Goal: Task Accomplishment & Management: Complete application form

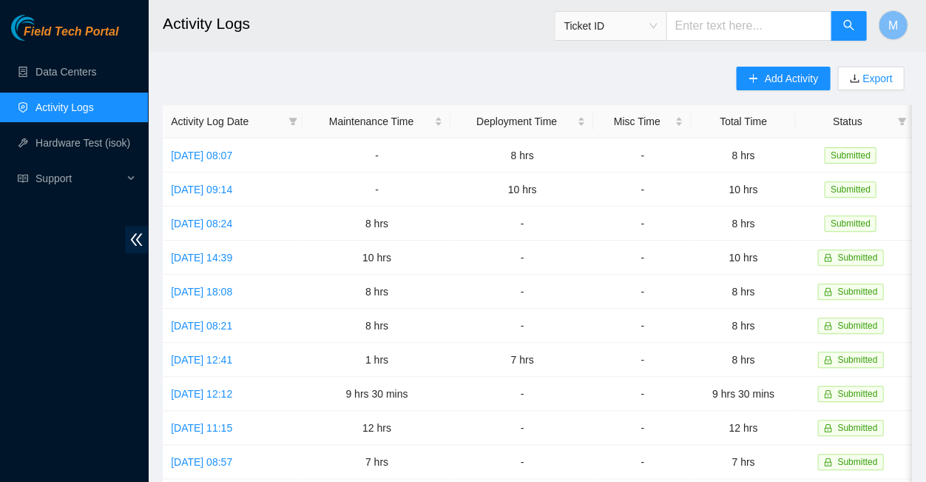
click at [71, 30] on span "Field Tech Portal" at bounding box center [71, 32] width 95 height 14
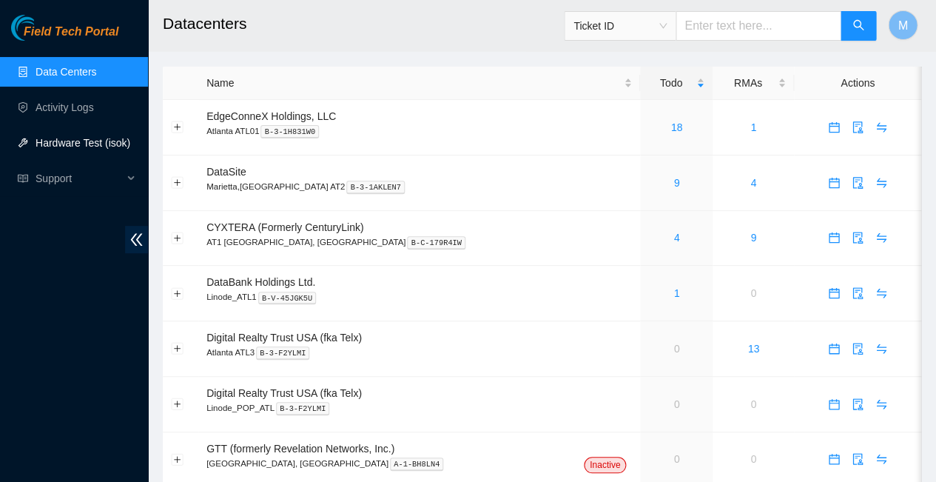
click at [67, 143] on link "Hardware Test (isok)" at bounding box center [83, 143] width 95 height 12
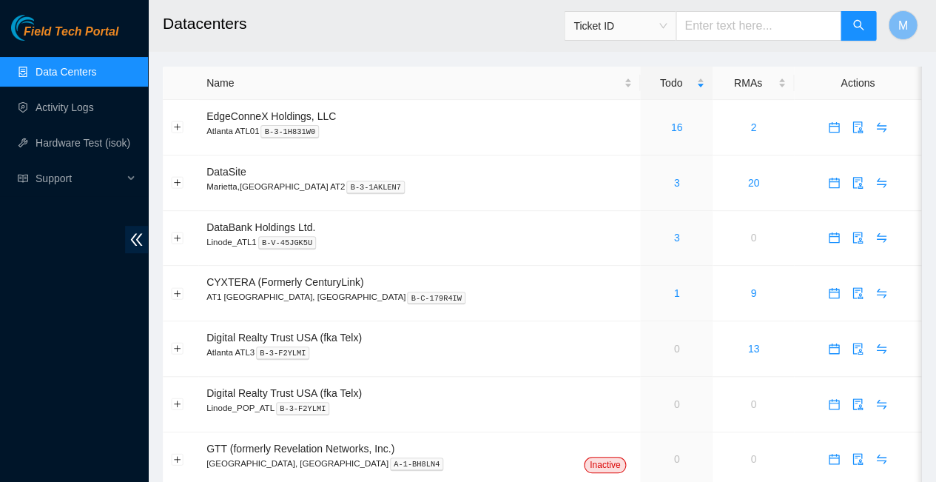
click at [72, 34] on span "Field Tech Portal" at bounding box center [71, 32] width 95 height 14
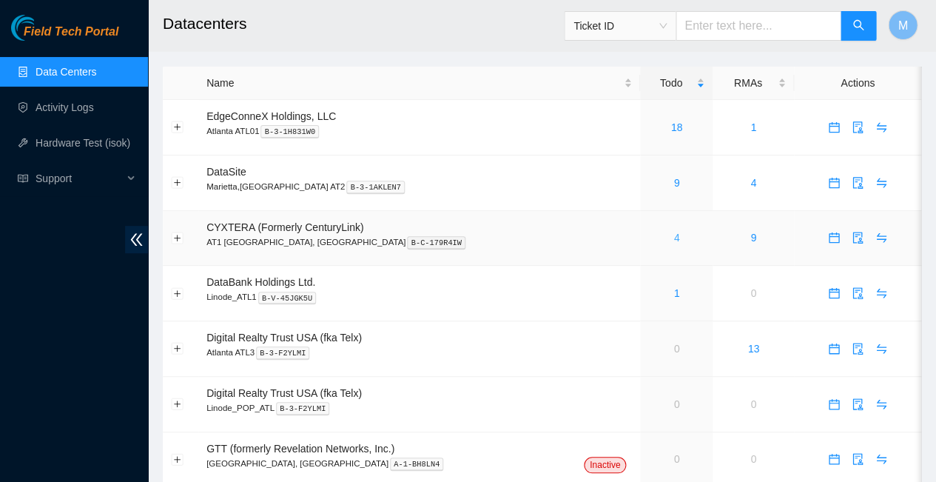
click at [673, 232] on link "4" at bounding box center [676, 238] width 6 height 12
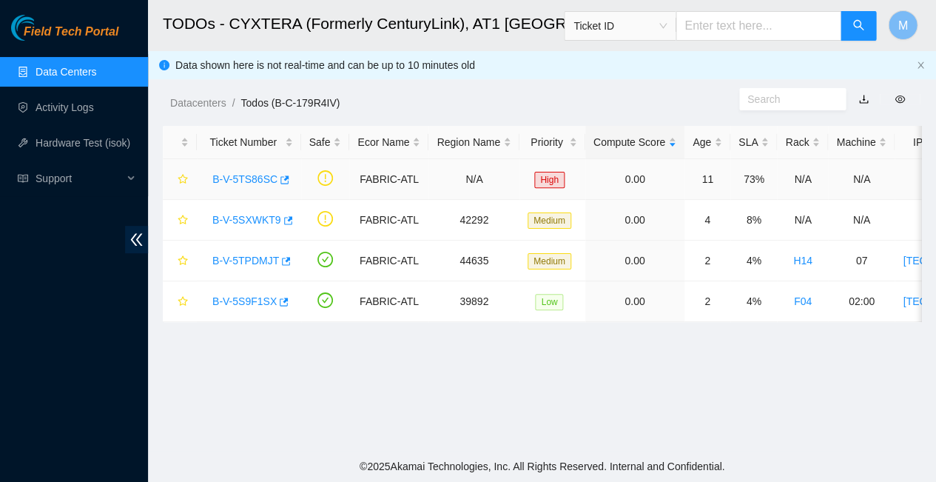
click at [243, 173] on link "B-V-5TS86SC" at bounding box center [244, 179] width 65 height 12
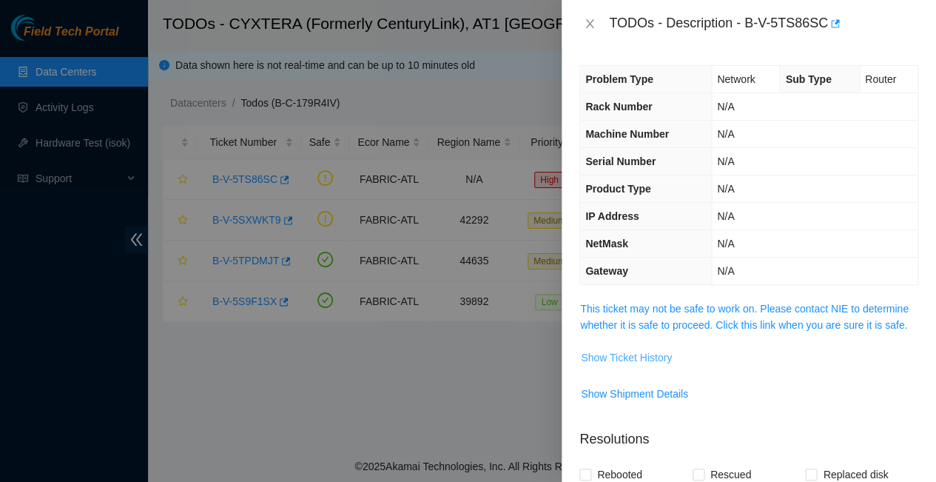
click at [630, 349] on span "Show Ticket History" at bounding box center [626, 357] width 91 height 16
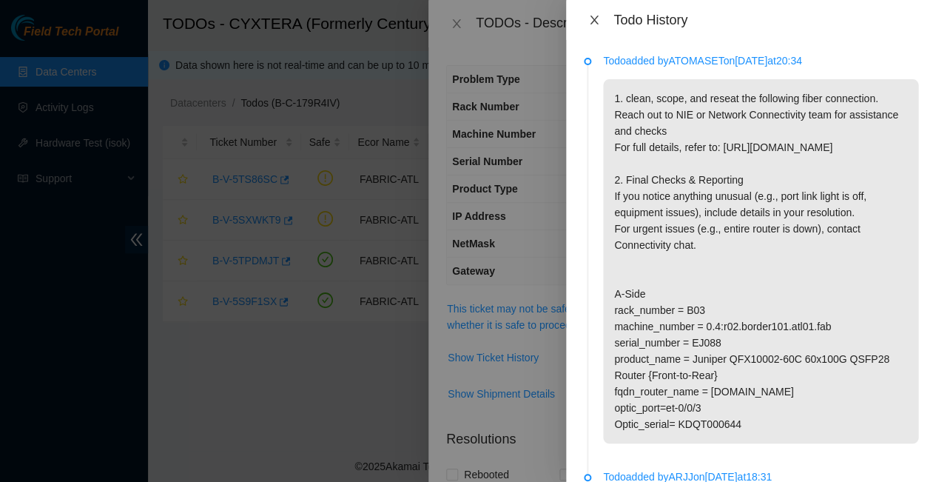
click at [590, 17] on icon "close" at bounding box center [594, 20] width 12 height 12
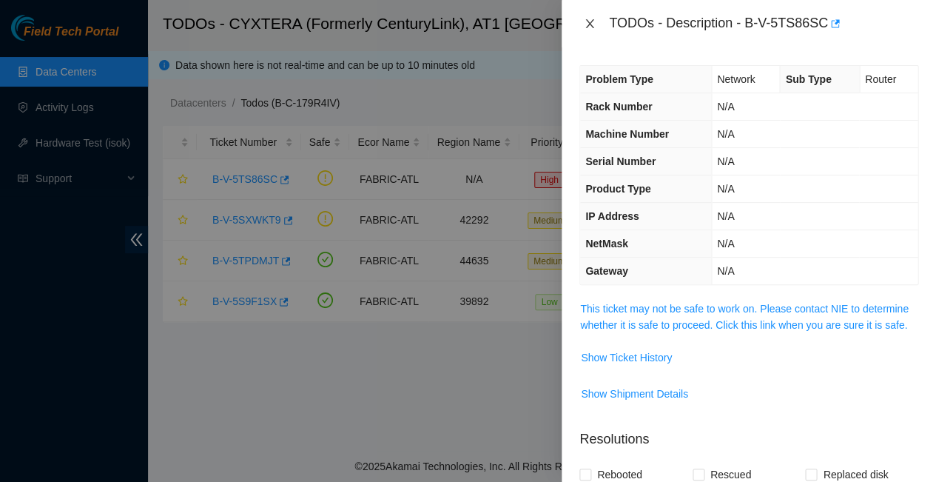
click at [589, 21] on icon "close" at bounding box center [590, 24] width 12 height 12
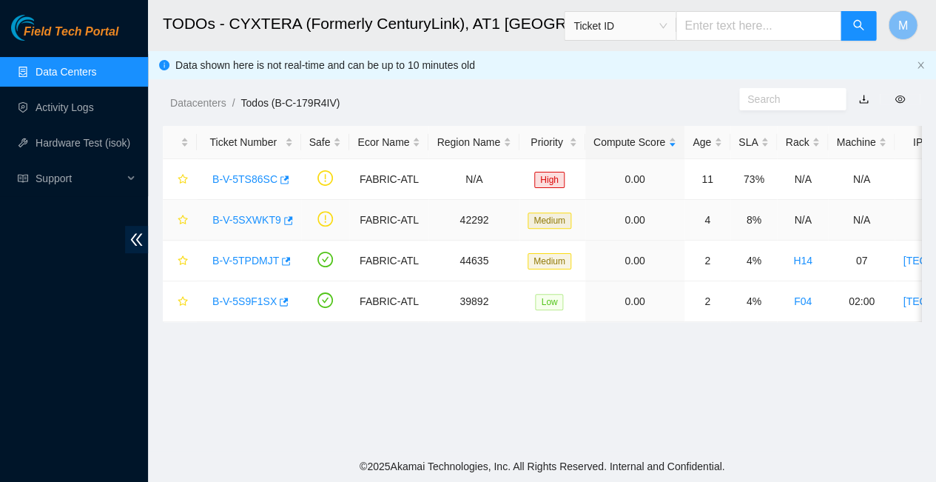
click at [246, 214] on link "B-V-5SXWKT9" at bounding box center [246, 220] width 69 height 12
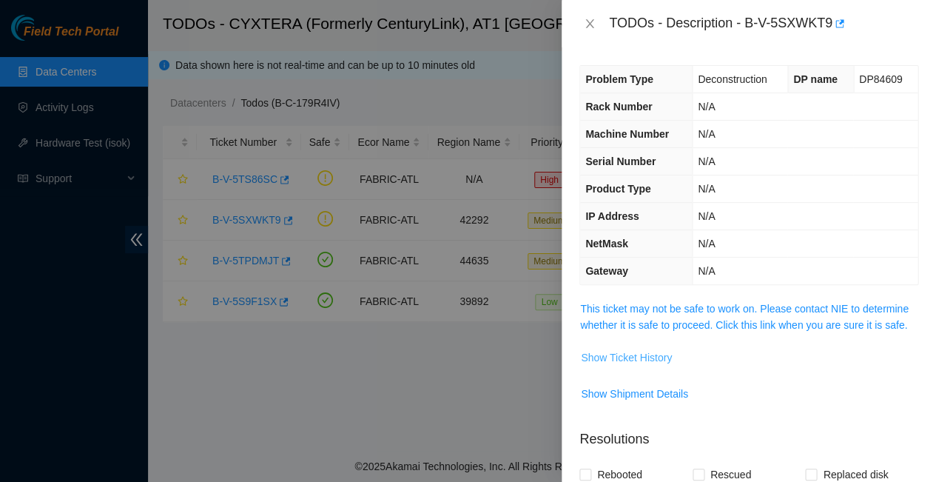
click at [618, 349] on span "Show Ticket History" at bounding box center [626, 357] width 91 height 16
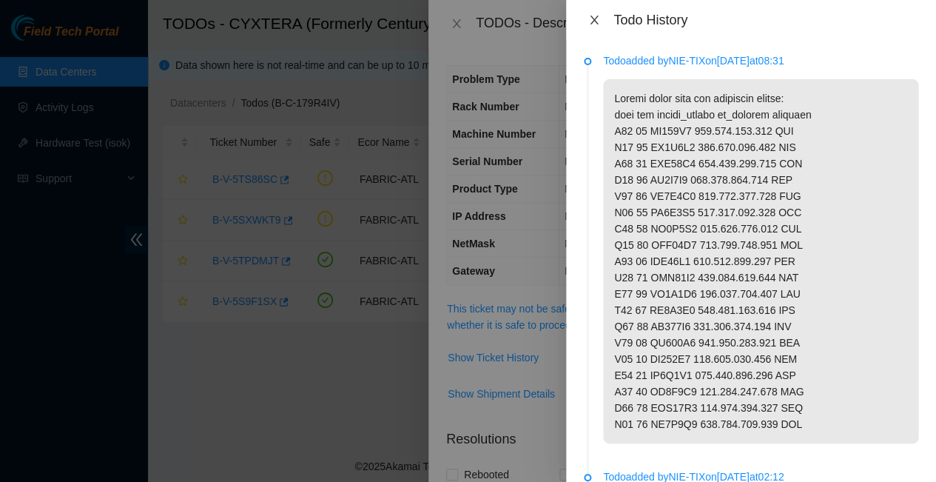
click at [596, 18] on icon "close" at bounding box center [594, 20] width 12 height 12
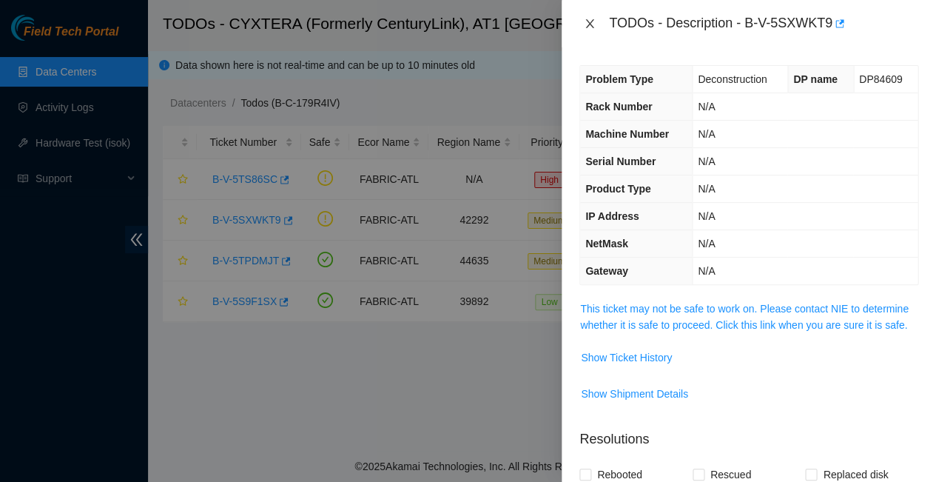
click at [592, 19] on icon "close" at bounding box center [590, 24] width 12 height 12
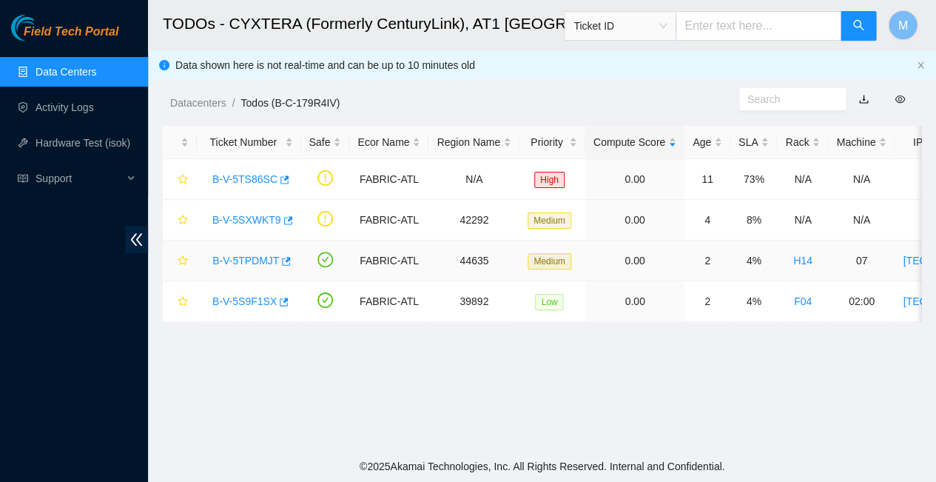
click at [243, 254] on link "B-V-5TPDMJT" at bounding box center [245, 260] width 67 height 12
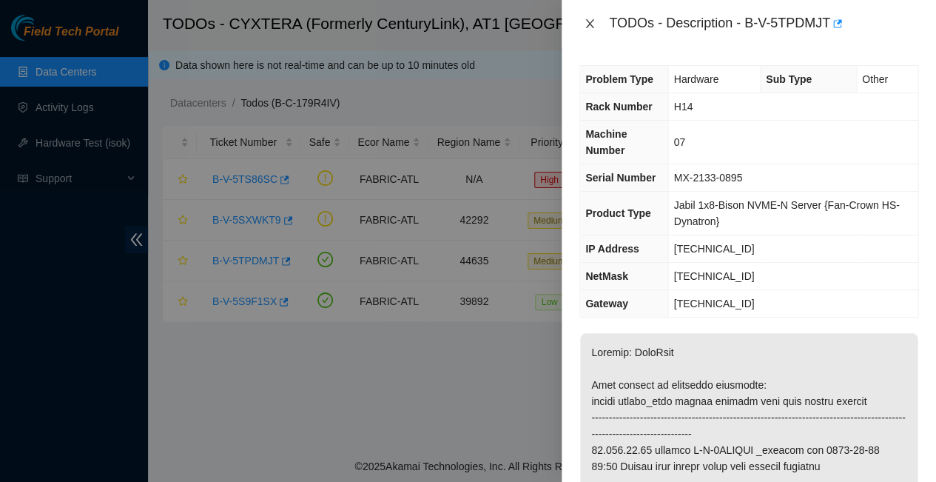
click at [589, 23] on icon "close" at bounding box center [590, 24] width 12 height 12
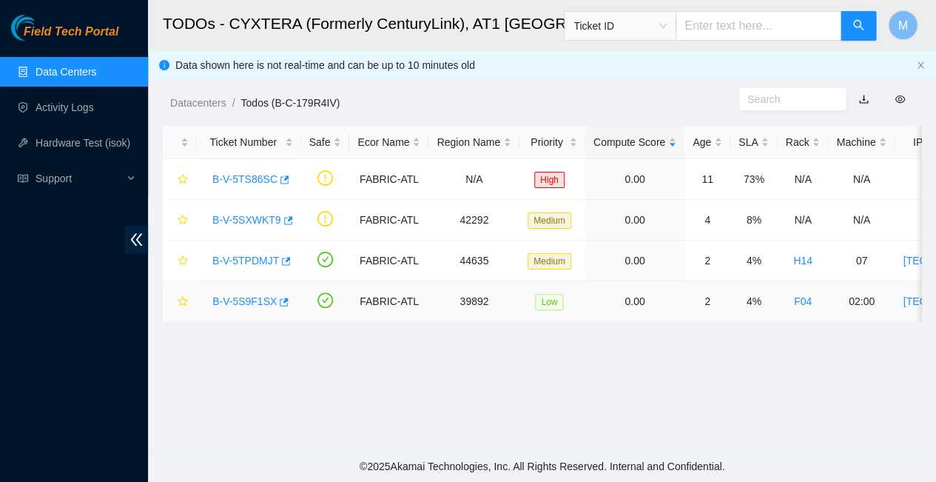
click at [237, 295] on link "B-V-5S9F1SX" at bounding box center [244, 301] width 64 height 12
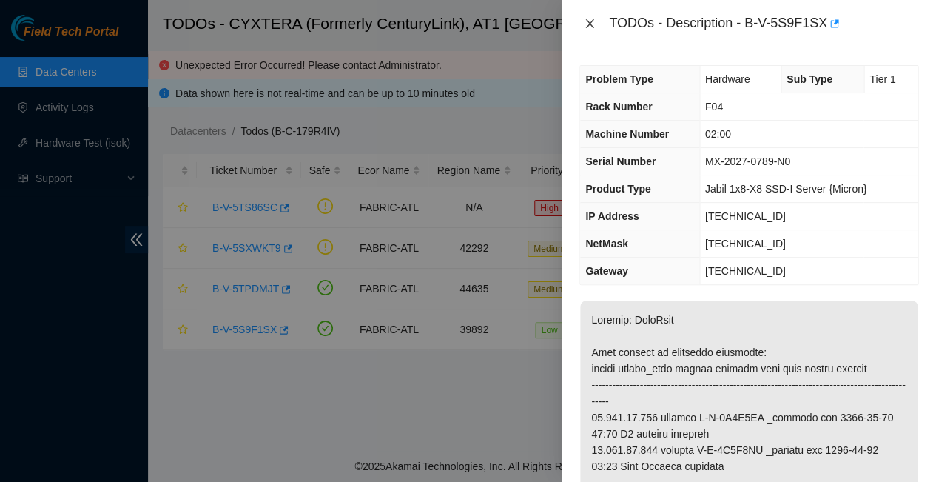
click at [587, 20] on icon "close" at bounding box center [590, 24] width 12 height 12
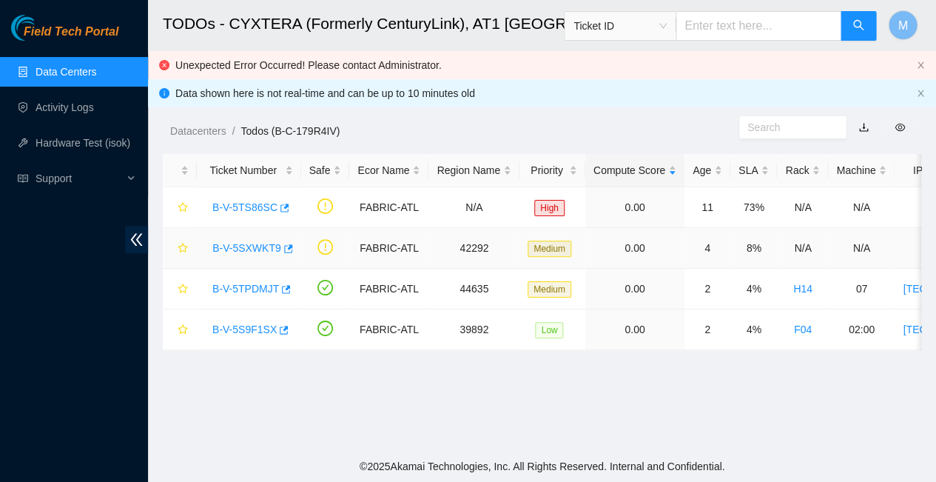
click at [240, 242] on link "B-V-5SXWKT9" at bounding box center [246, 248] width 69 height 12
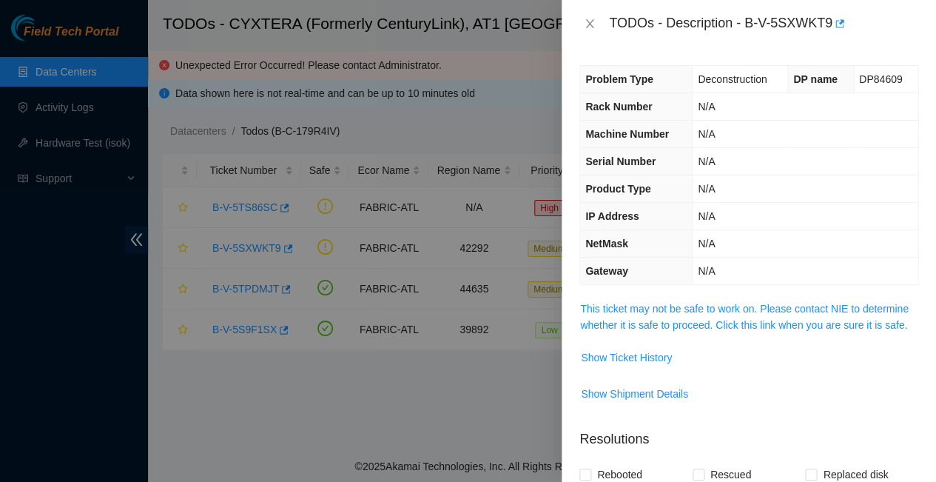
click at [253, 280] on div at bounding box center [468, 241] width 936 height 482
click at [590, 21] on icon "close" at bounding box center [589, 23] width 8 height 9
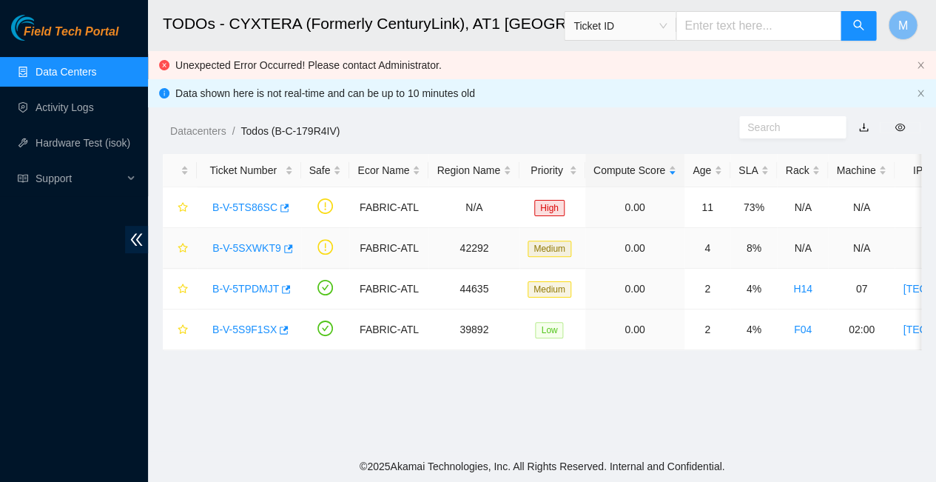
click at [244, 242] on link "B-V-5SXWKT9" at bounding box center [246, 248] width 69 height 12
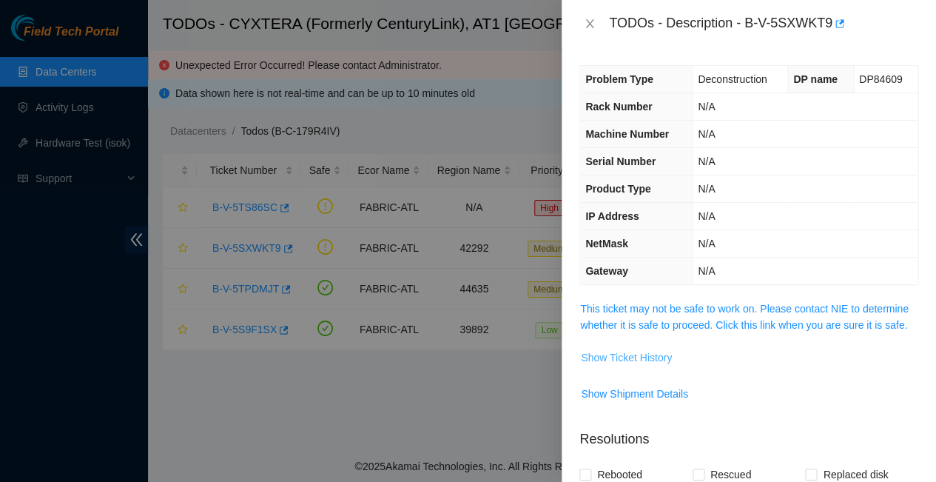
click at [618, 349] on span "Show Ticket History" at bounding box center [626, 357] width 91 height 16
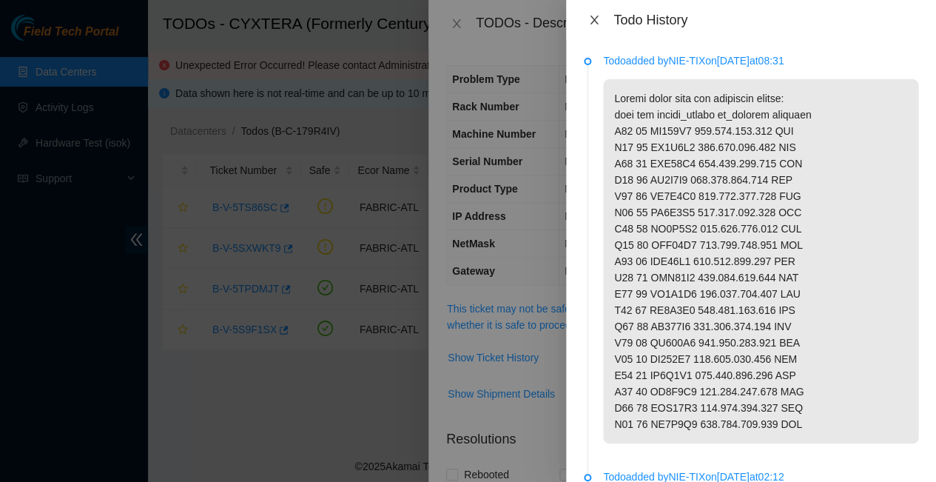
click at [593, 16] on icon "close" at bounding box center [594, 20] width 12 height 12
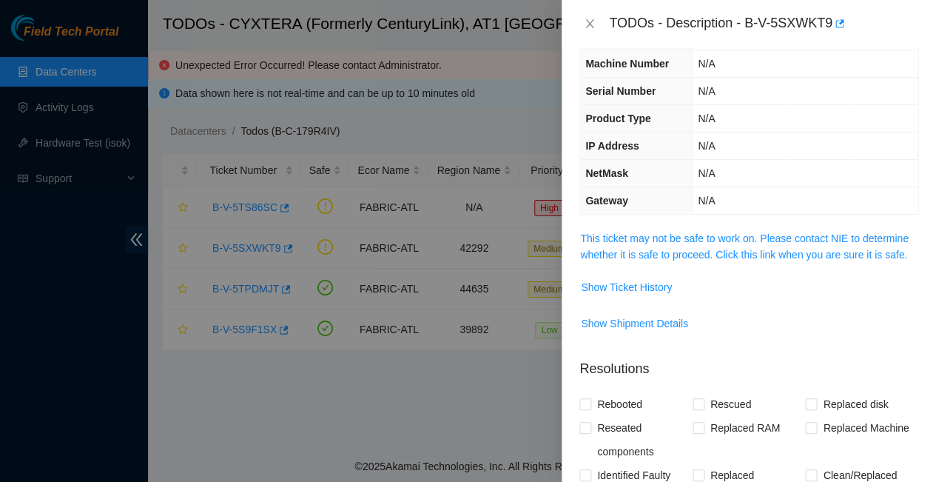
scroll to position [109, 0]
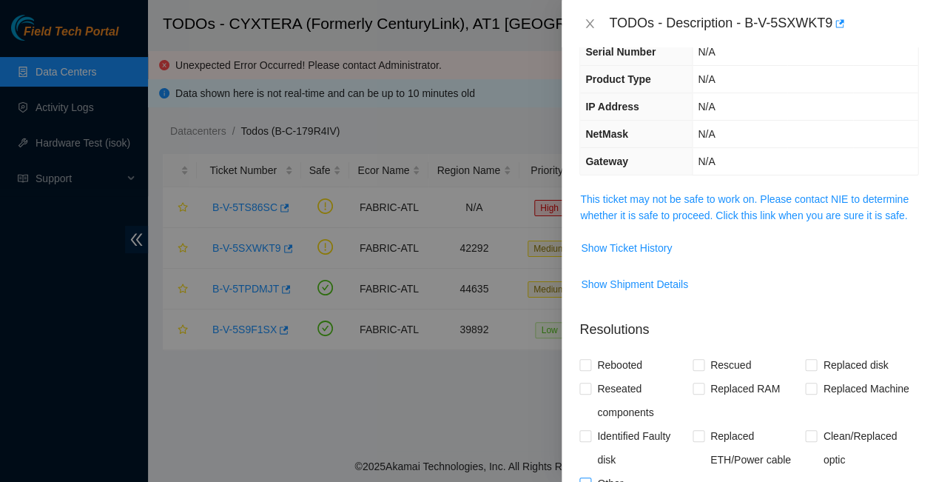
click at [586, 477] on input "Other" at bounding box center [584, 482] width 10 height 10
checkbox input "true"
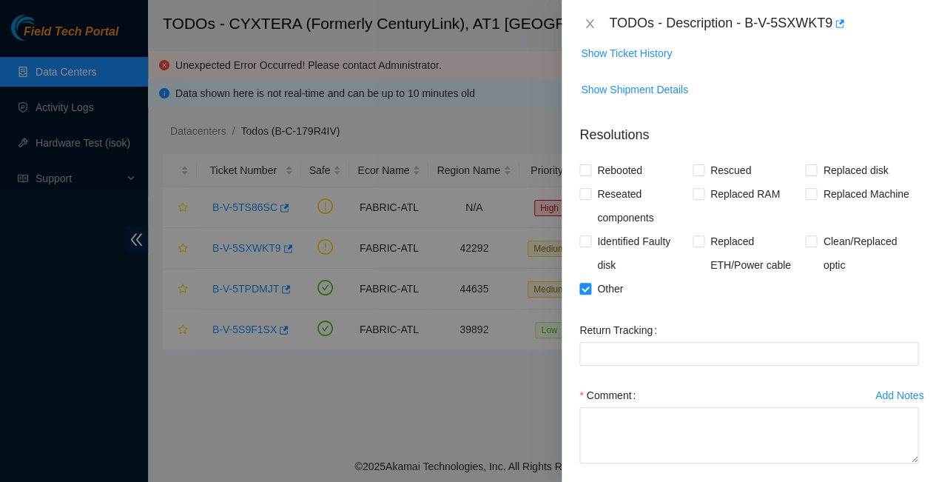
scroll to position [303, 0]
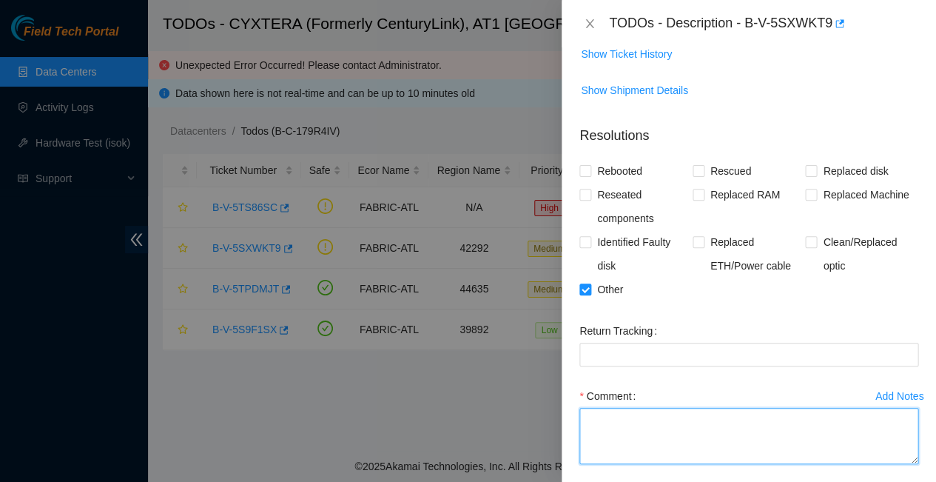
click at [607, 408] on textarea "Comment" at bounding box center [748, 436] width 339 height 56
type textarea "Completed shutdown"
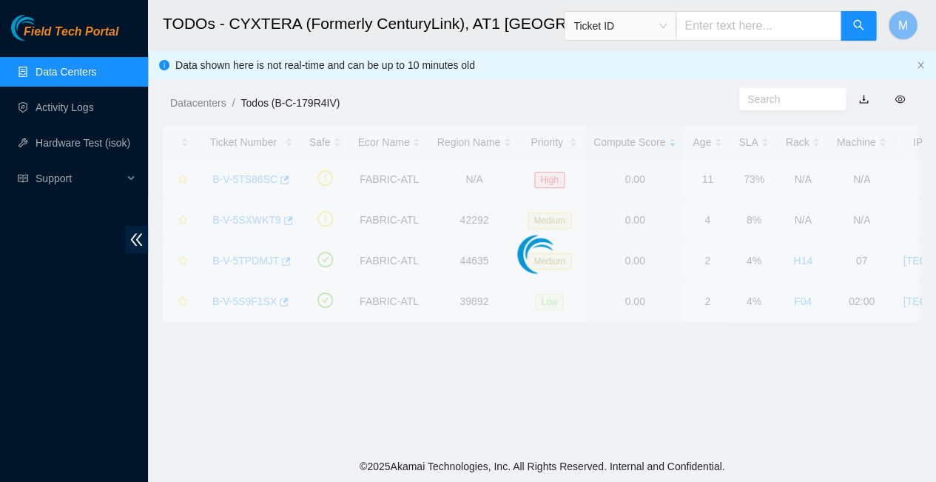
scroll to position [283, 0]
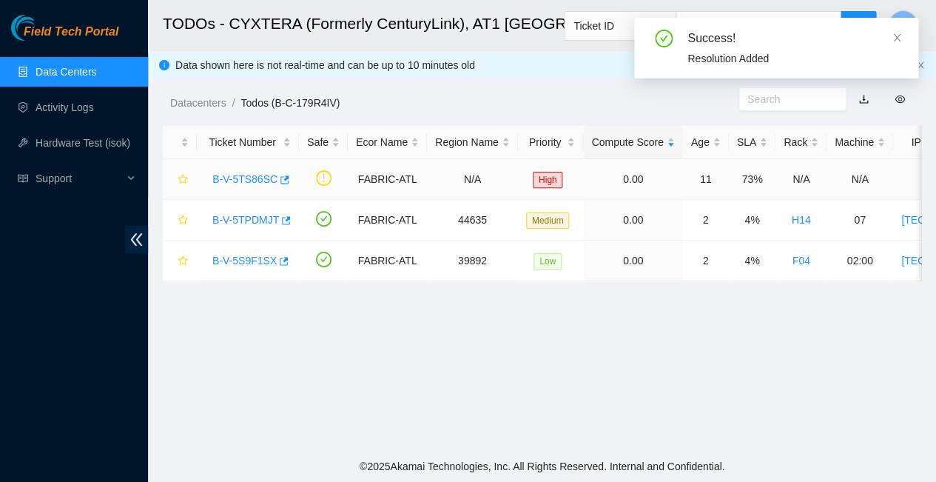
click at [244, 173] on link "B-V-5TS86SC" at bounding box center [244, 179] width 65 height 12
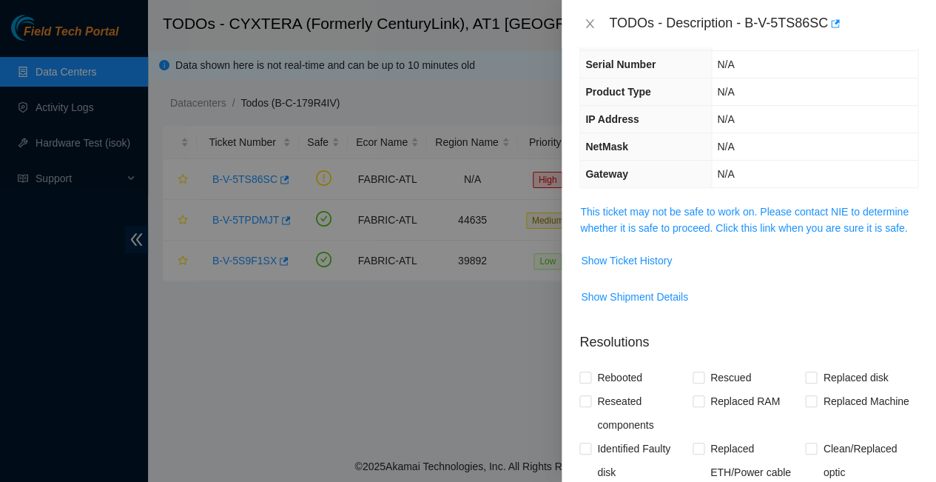
scroll to position [96, 0]
click at [715, 206] on link "This ticket may not be safe to work on. Please contact NIE to determine whether…" at bounding box center [744, 220] width 328 height 28
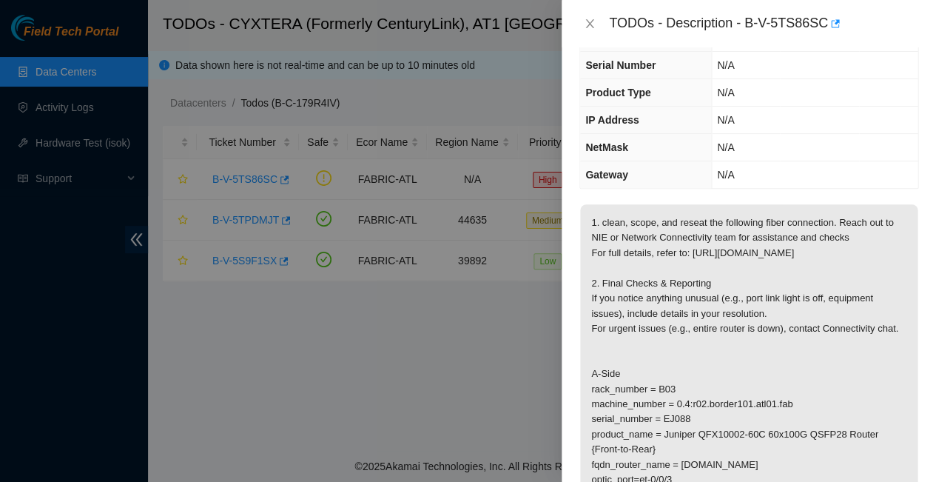
click at [845, 450] on span "1. clean, scope, and reseat the following fiber connection. Reach out to NIE or…" at bounding box center [748, 363] width 337 height 319
click at [587, 19] on icon "close" at bounding box center [590, 24] width 12 height 12
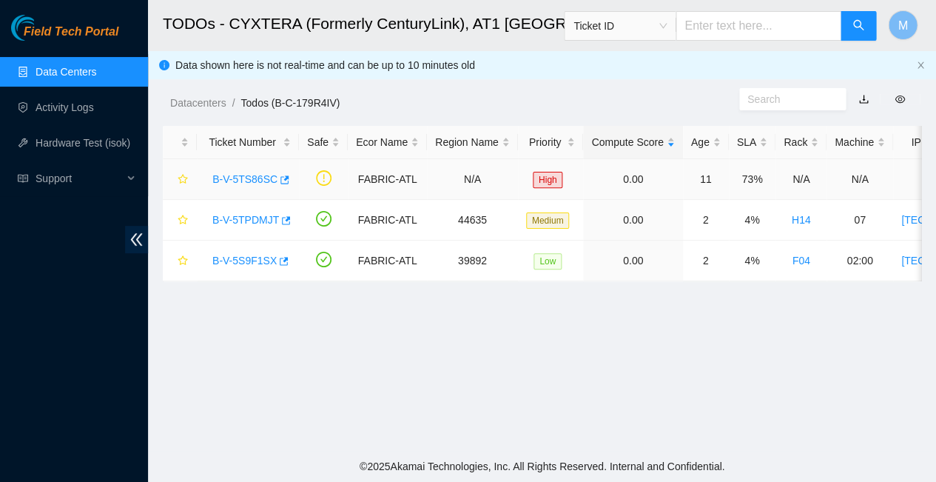
click at [250, 173] on link "B-V-5TS86SC" at bounding box center [244, 179] width 65 height 12
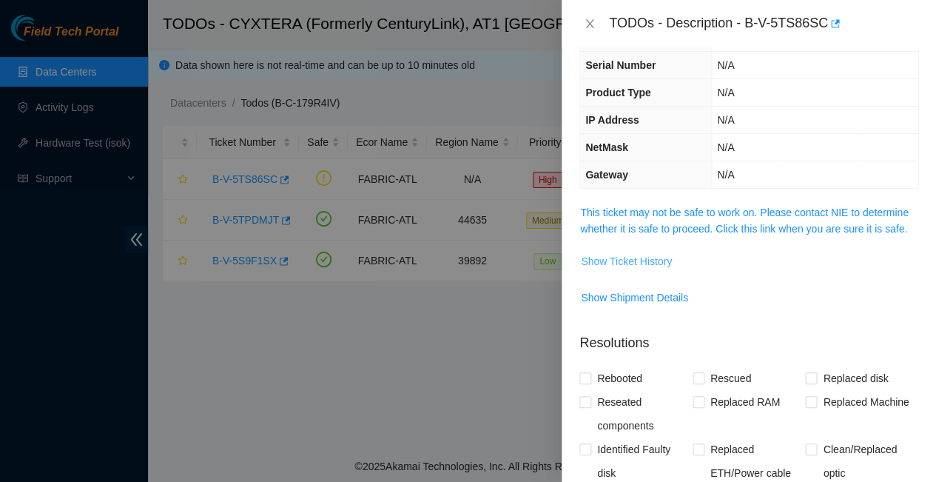
click at [627, 253] on span "Show Ticket History" at bounding box center [626, 261] width 91 height 16
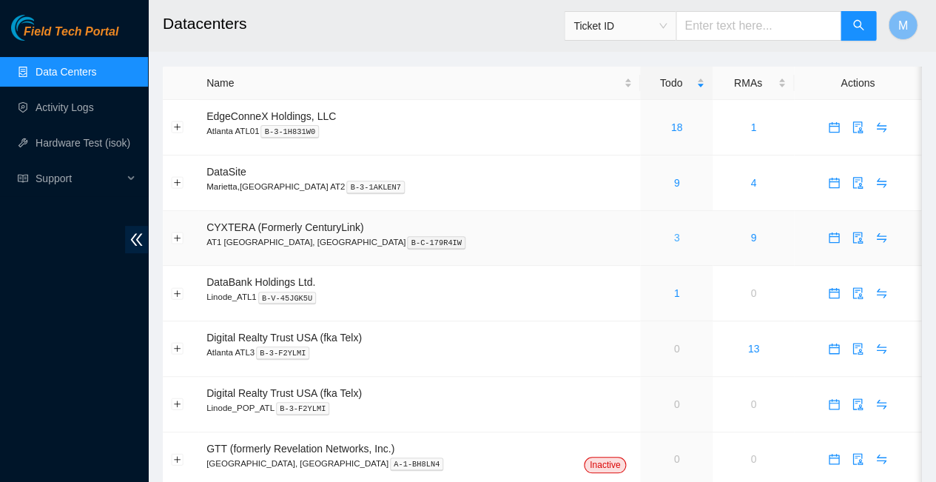
click at [673, 232] on link "3" at bounding box center [676, 238] width 6 height 12
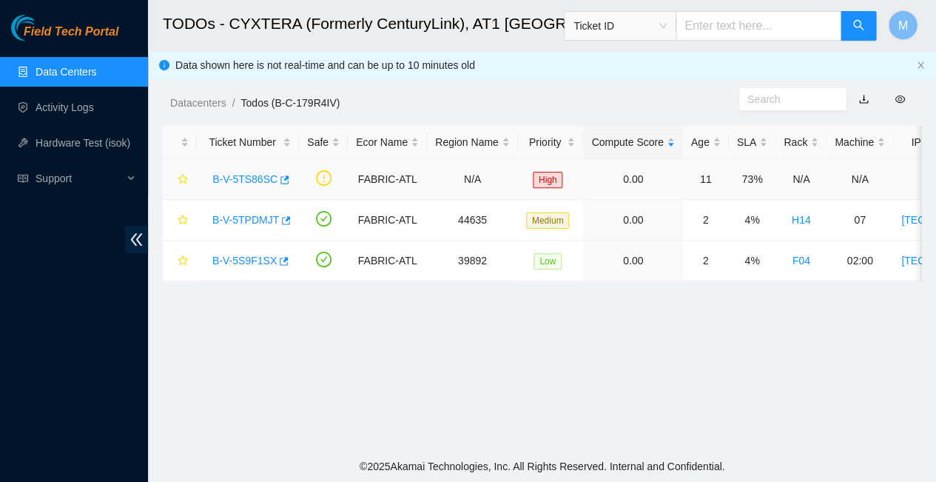
click at [246, 173] on link "B-V-5TS86SC" at bounding box center [244, 179] width 65 height 12
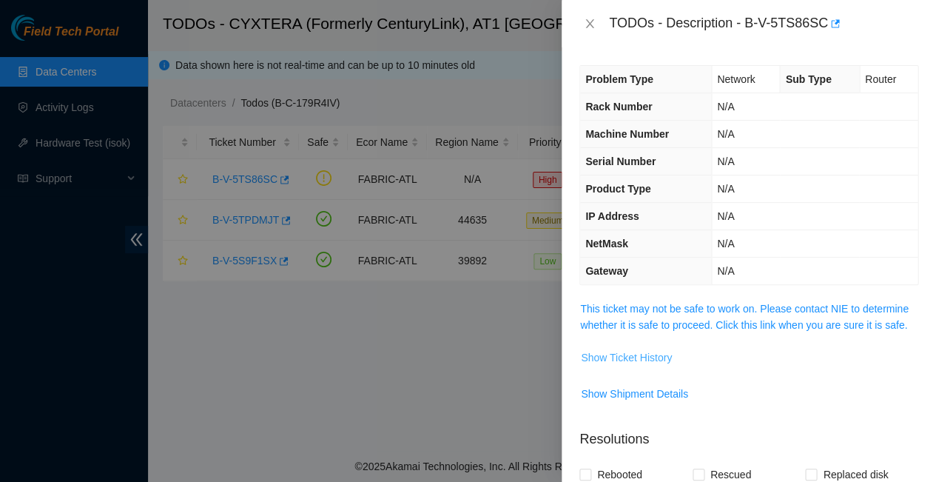
click at [632, 349] on span "Show Ticket History" at bounding box center [626, 357] width 91 height 16
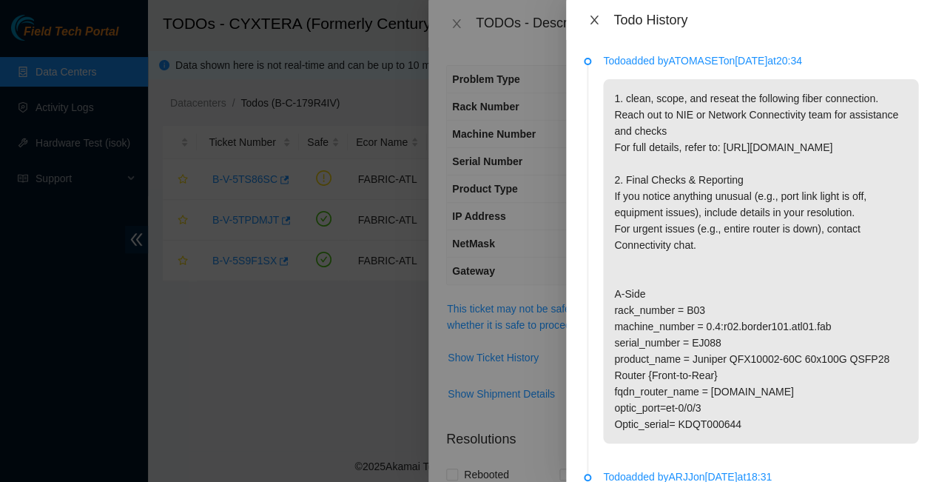
click at [593, 15] on icon "close" at bounding box center [594, 20] width 12 height 12
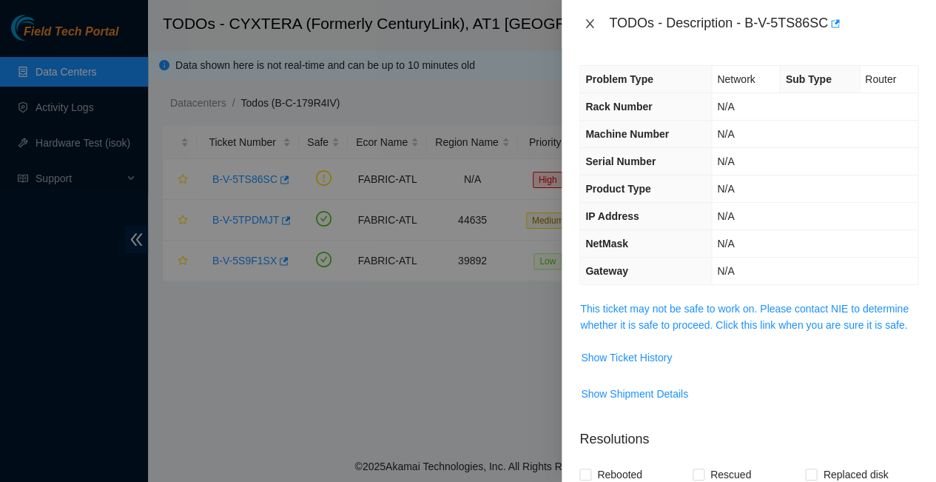
click at [589, 20] on icon "close" at bounding box center [590, 24] width 12 height 12
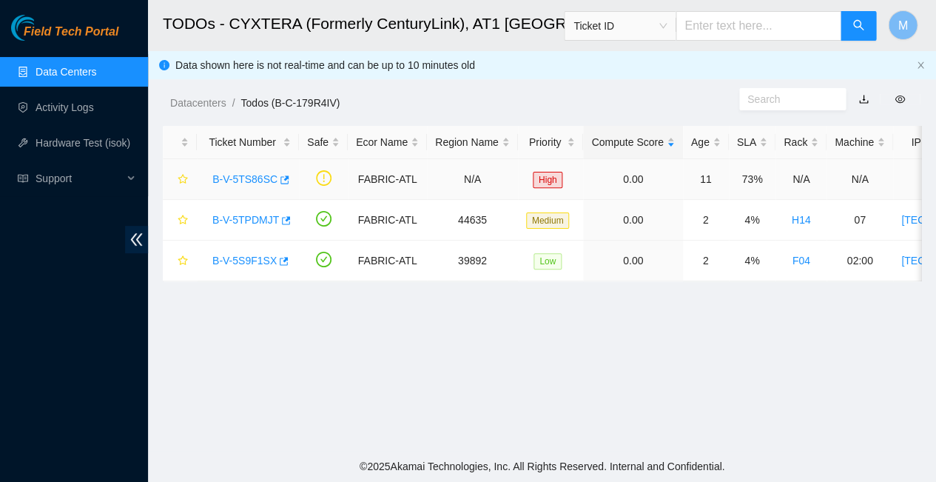
click at [249, 173] on link "B-V-5TS86SC" at bounding box center [244, 179] width 65 height 12
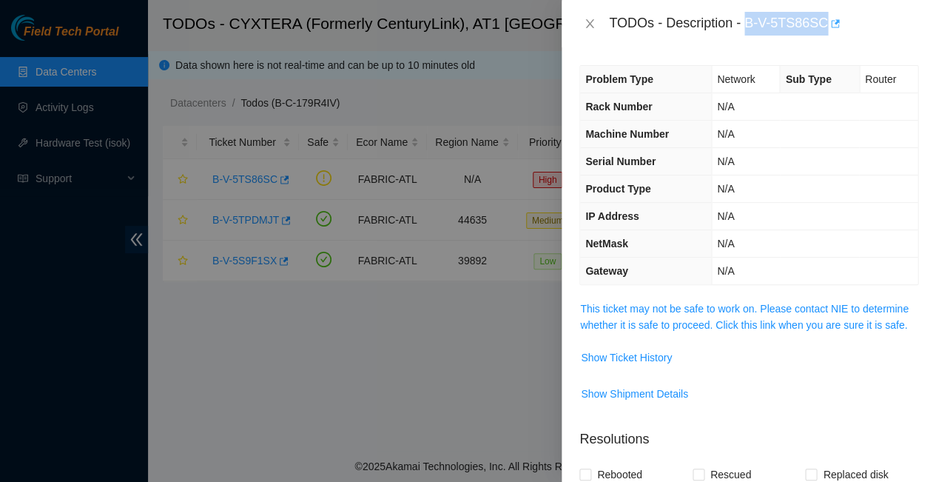
drag, startPoint x: 723, startPoint y: 18, endPoint x: 794, endPoint y: 16, distance: 71.0
click at [794, 16] on div "TODOs - Description - B-V-5TS86SC" at bounding box center [763, 24] width 309 height 24
copy div "B-V-5TS86SC"
